Goal: Communication & Community: Answer question/provide support

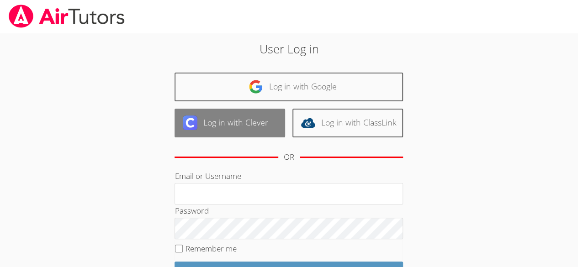
click at [222, 117] on link "Log in with Clever" at bounding box center [229, 123] width 111 height 29
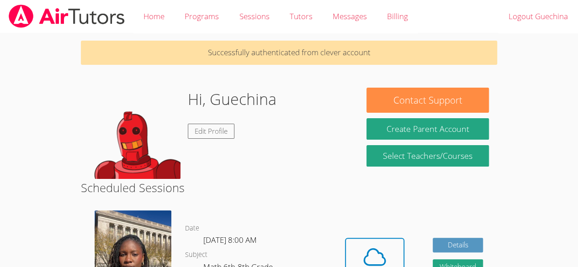
click at [353, 97] on div "Hi, Guechina Edit Profile" at bounding box center [219, 133] width 277 height 91
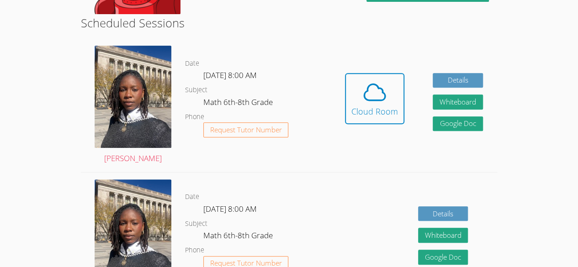
scroll to position [164, 0]
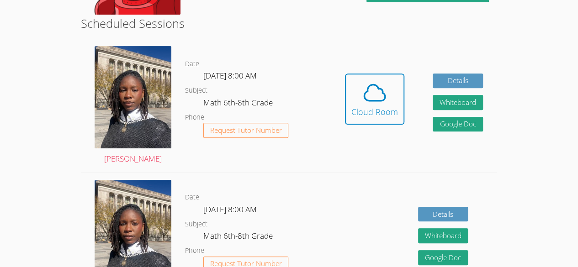
click at [389, 122] on button "Cloud Room" at bounding box center [374, 99] width 59 height 51
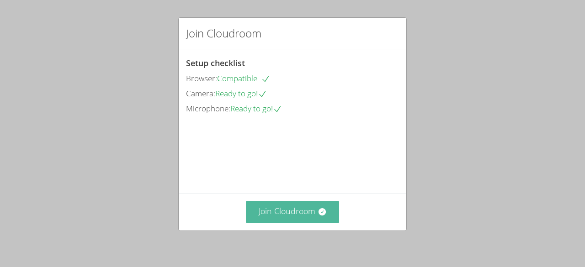
click at [289, 216] on button "Join Cloudroom" at bounding box center [293, 212] width 94 height 22
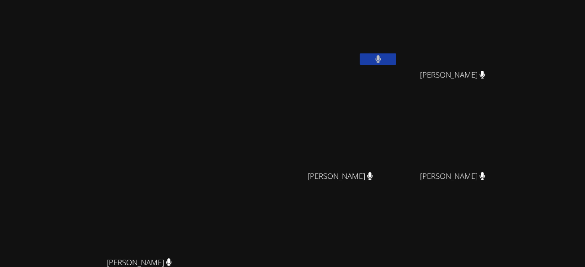
click at [327, 239] on video at bounding box center [343, 236] width 109 height 61
click at [0, 104] on main "Darine Odigé Darine Odigé" at bounding box center [142, 192] width 285 height 385
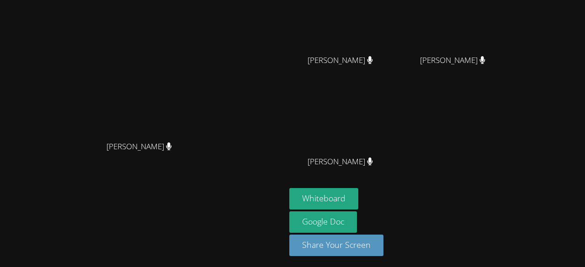
scroll to position [116, 0]
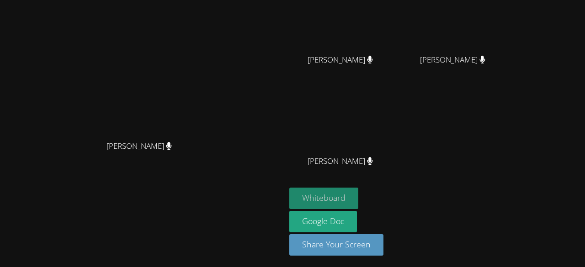
click at [339, 199] on button "Whiteboard" at bounding box center [323, 198] width 69 height 21
drag, startPoint x: 359, startPoint y: 197, endPoint x: 278, endPoint y: 186, distance: 82.5
click at [278, 186] on div "Darine Odigé Darine Odigé" at bounding box center [143, 76] width 278 height 378
click at [334, 200] on button "Whiteboard" at bounding box center [323, 198] width 69 height 21
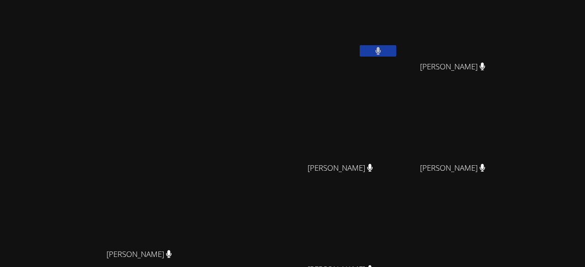
scroll to position [0, 0]
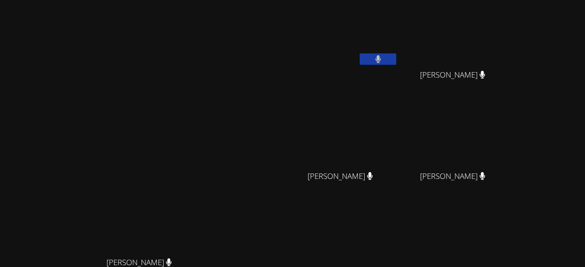
click at [7, 146] on div "[PERSON_NAME]" at bounding box center [143, 174] width 278 height 157
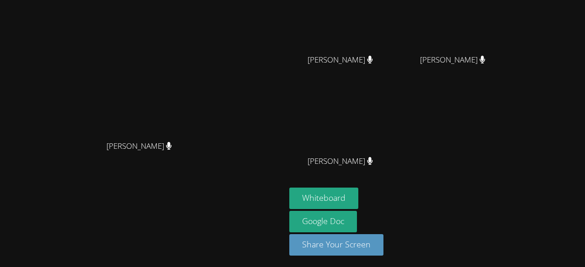
scroll to position [111, 0]
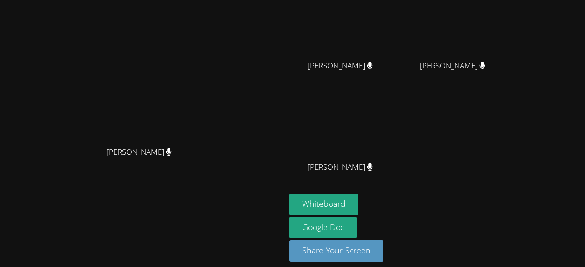
click at [301, 197] on aside "Guechina Auguste Wildens Gilles Wildens Gilles Mikenlove Pierre Mikenlove Pierr…" at bounding box center [399, 81] width 228 height 385
click at [336, 195] on button "Whiteboard" at bounding box center [323, 204] width 69 height 21
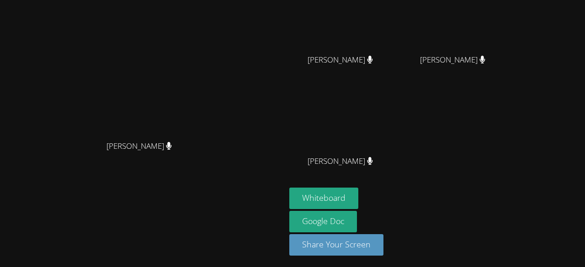
click at [160, 140] on span "[PERSON_NAME]" at bounding box center [138, 146] width 65 height 13
drag, startPoint x: 318, startPoint y: 109, endPoint x: 289, endPoint y: 116, distance: 30.1
click at [289, 116] on video at bounding box center [343, 120] width 109 height 61
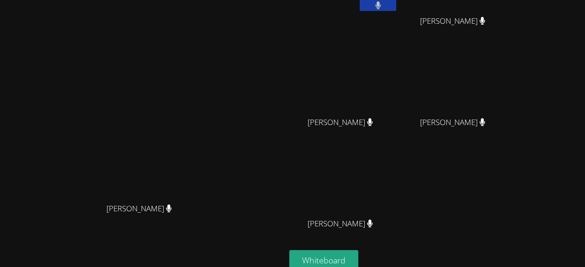
scroll to position [54, 0]
click at [364, 101] on video at bounding box center [343, 81] width 109 height 61
drag, startPoint x: 341, startPoint y: 124, endPoint x: 364, endPoint y: 123, distance: 23.3
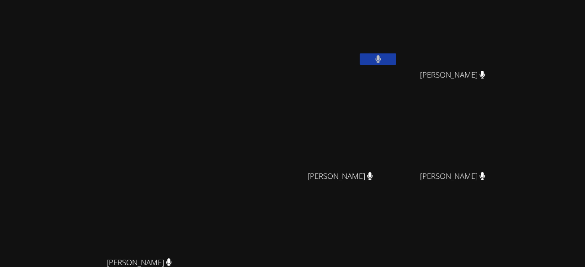
drag, startPoint x: 364, startPoint y: 123, endPoint x: 311, endPoint y: 84, distance: 66.0
click at [311, 84] on div "Guechina Auguste" at bounding box center [343, 53] width 109 height 98
click at [439, 143] on video at bounding box center [455, 135] width 109 height 61
drag, startPoint x: 424, startPoint y: 85, endPoint x: 387, endPoint y: 84, distance: 37.5
click at [387, 84] on div "Guechina Auguste Wildens Gilles Wildens Gilles Mikenlove Pierre Mikenlove Pierr…" at bounding box center [399, 154] width 221 height 301
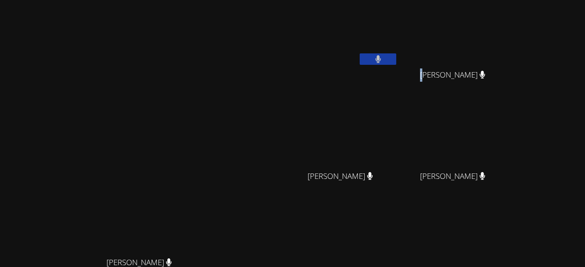
drag, startPoint x: 387, startPoint y: 83, endPoint x: 491, endPoint y: 18, distance: 122.7
click at [491, 18] on video at bounding box center [455, 34] width 109 height 61
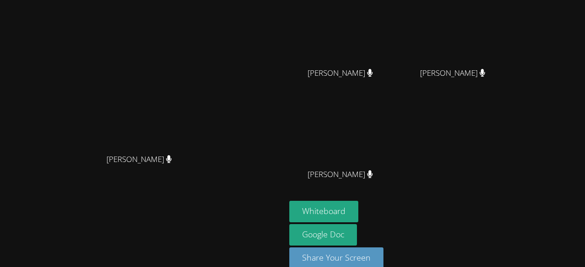
scroll to position [102, 0]
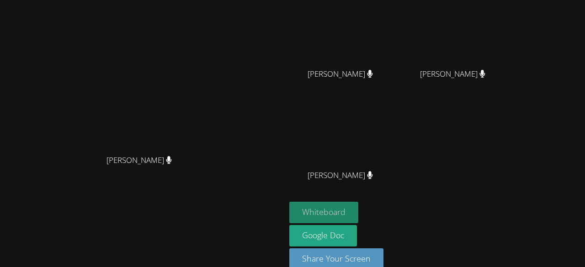
click at [320, 206] on button "Whiteboard" at bounding box center [323, 212] width 69 height 21
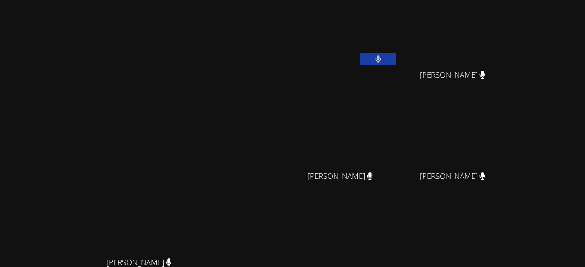
click at [251, 212] on div "[PERSON_NAME]" at bounding box center [143, 174] width 278 height 157
click at [238, 137] on div "[PERSON_NAME]" at bounding box center [143, 174] width 278 height 157
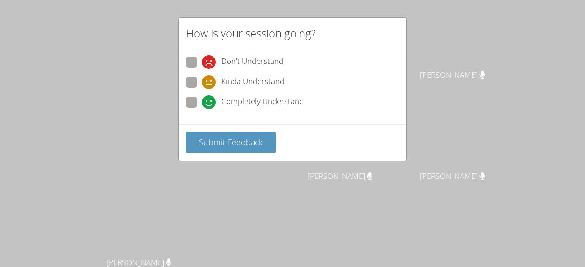
click at [208, 60] on icon at bounding box center [209, 62] width 14 height 14
click at [208, 60] on input "Don't Understand" at bounding box center [206, 61] width 8 height 8
radio input "true"
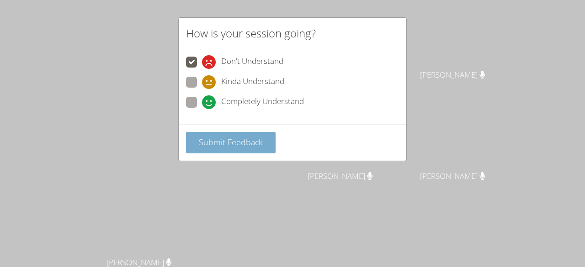
click at [206, 133] on button "Submit Feedback" at bounding box center [231, 142] width 90 height 21
